Goal: Find specific page/section

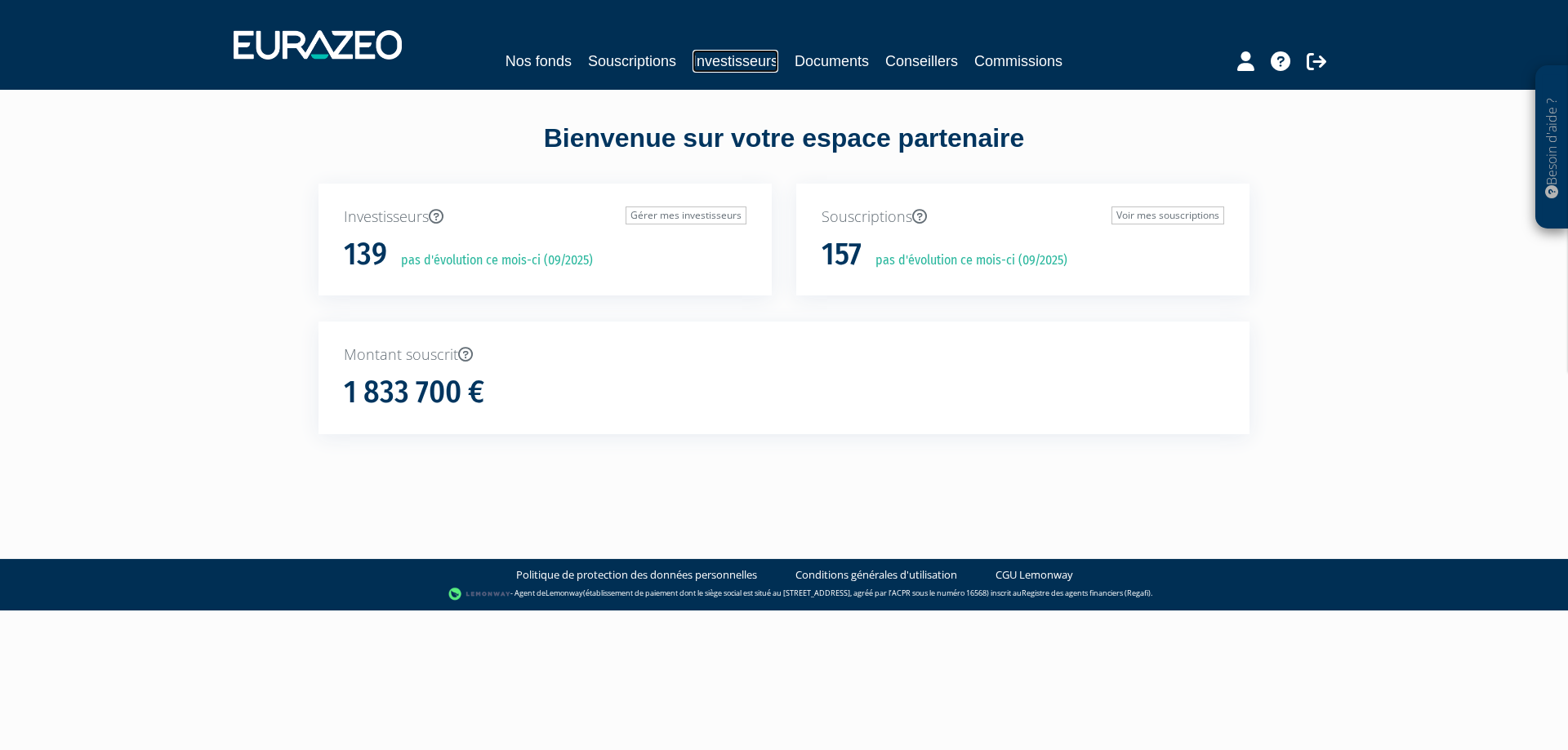
click at [745, 62] on link "Investisseurs" at bounding box center [735, 61] width 85 height 23
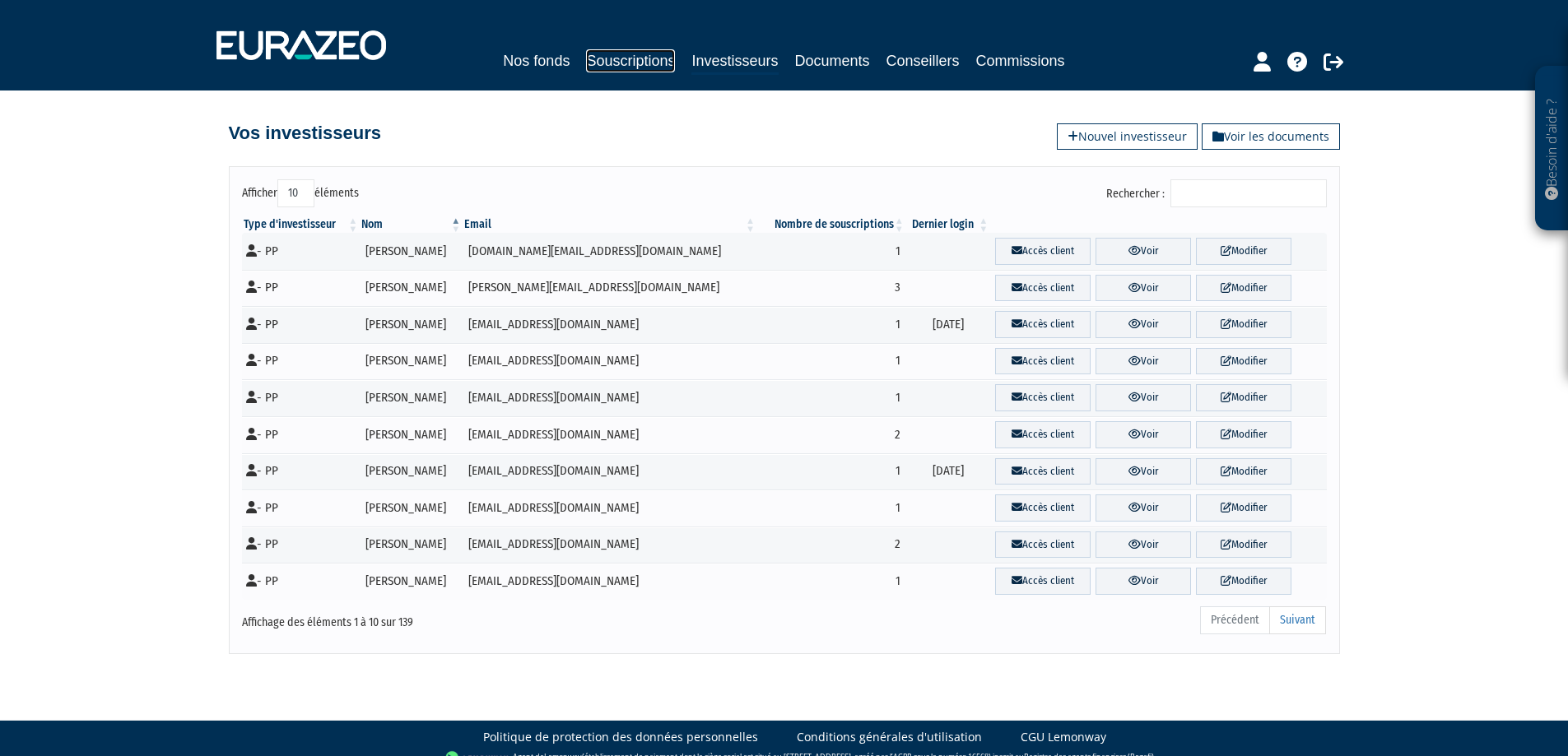
click at [646, 60] on link "Souscriptions" at bounding box center [630, 61] width 89 height 23
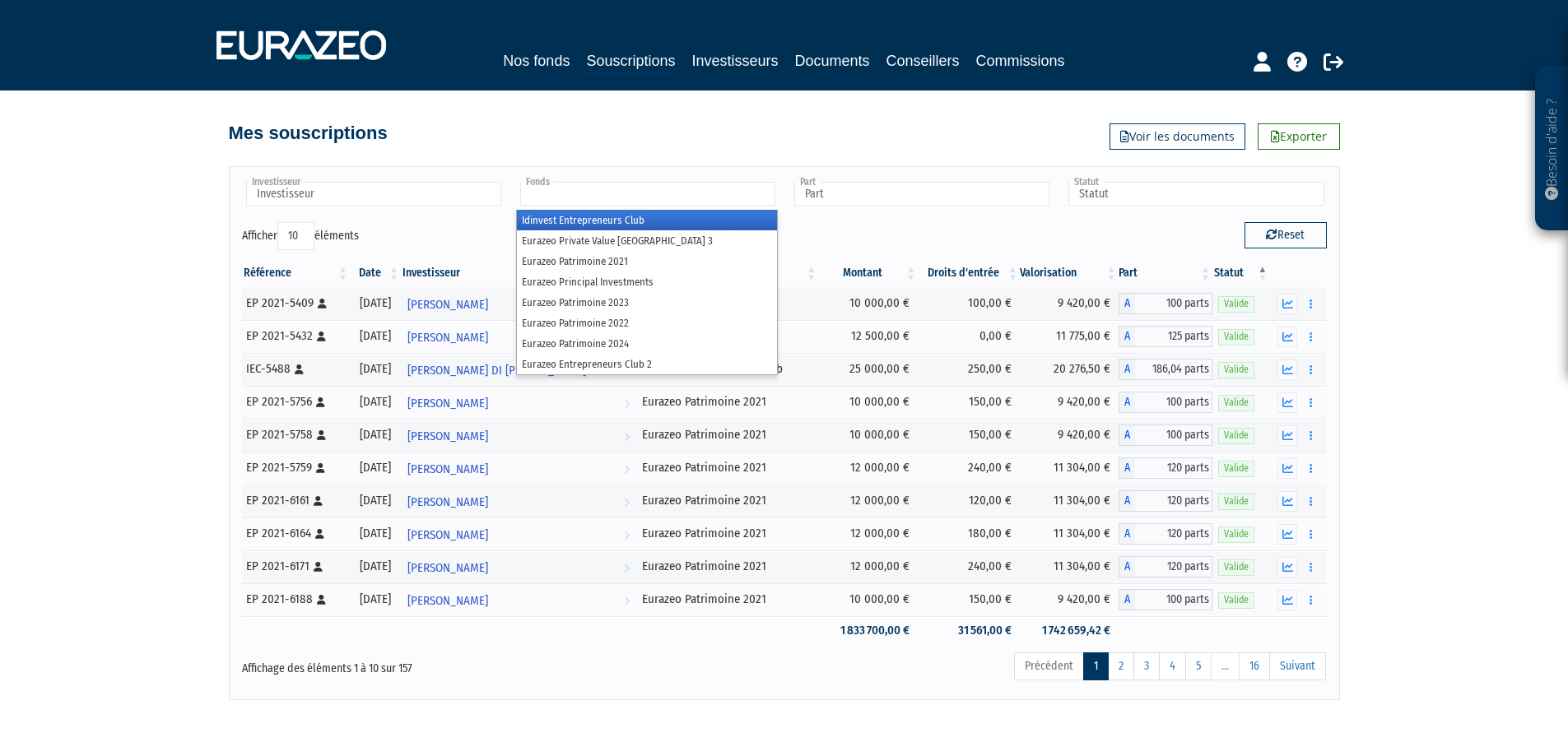
click at [659, 191] on input "text" at bounding box center [647, 194] width 255 height 24
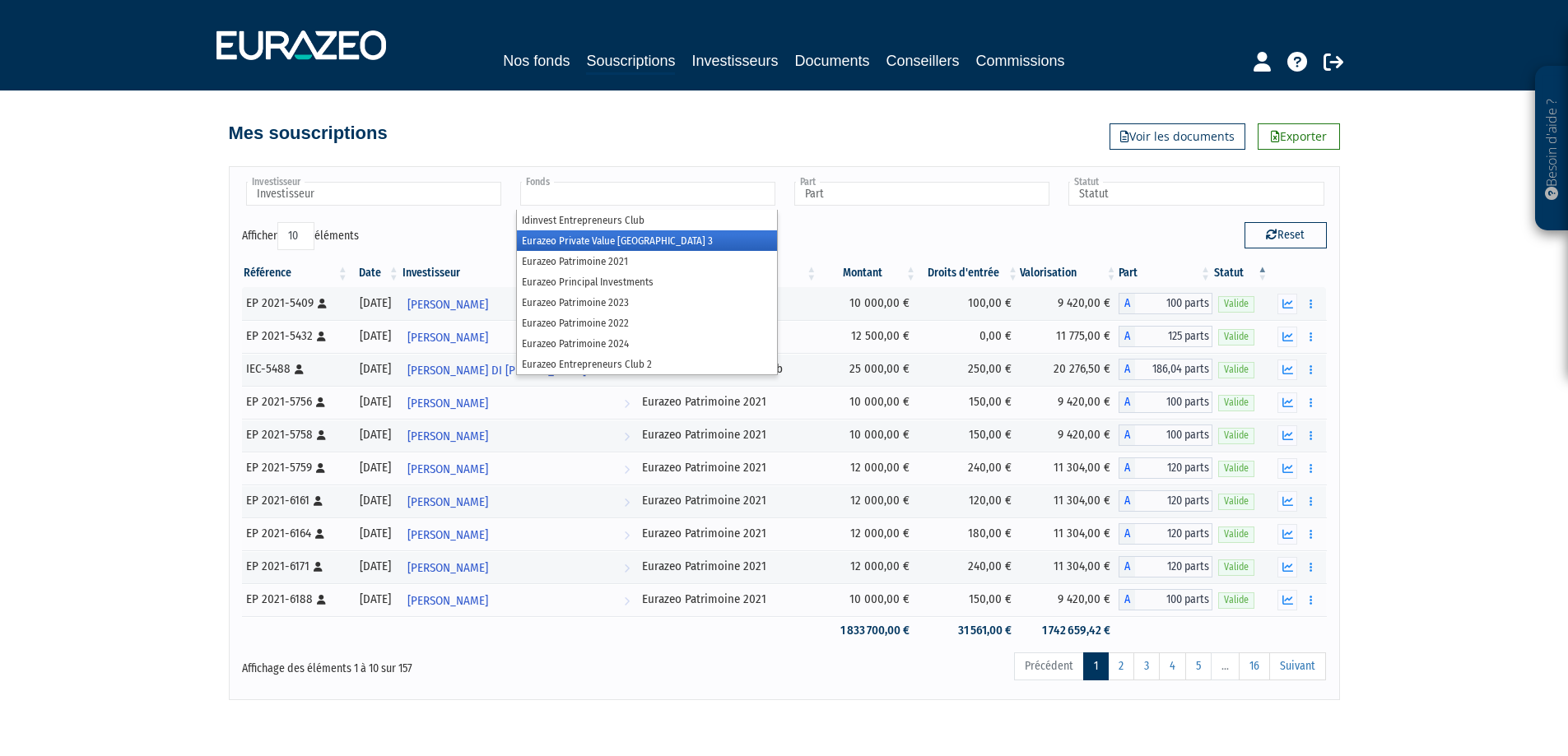
click at [644, 241] on li "Eurazeo Private Value Europe 3" at bounding box center [647, 241] width 260 height 21
